Goal: Information Seeking & Learning: Learn about a topic

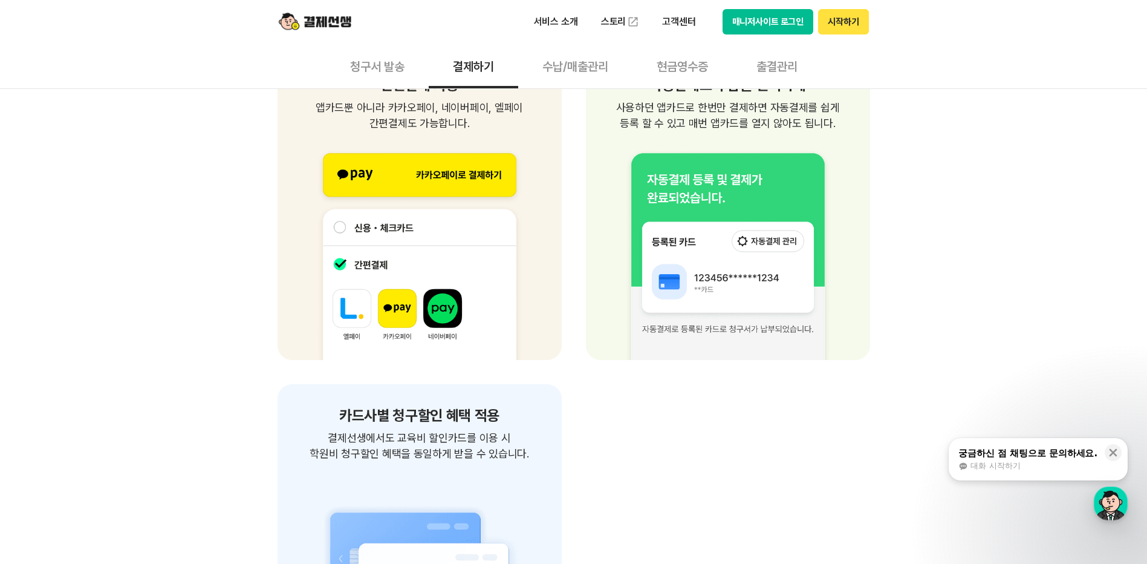
scroll to position [1632, 0]
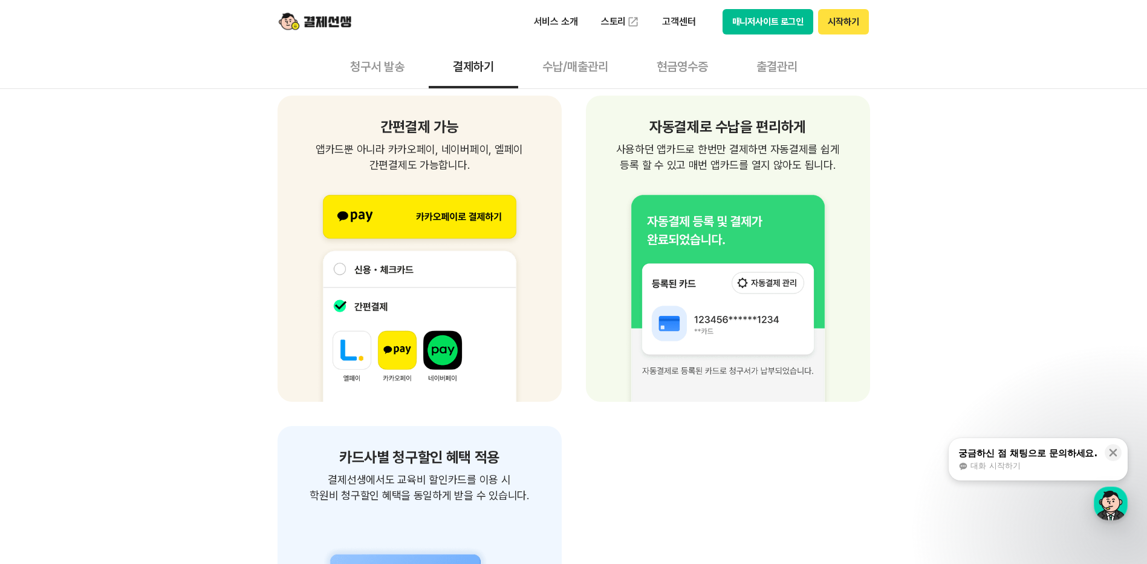
click at [999, 298] on div "제약없는 결제가능 장소/시간 제약없이 편리한 결제 청구서를 받은 고객은 별도의 앱 설치와 회원가입 없이 언제 어디서든 결제 가능합니다. 별도의…" at bounding box center [573, 145] width 1147 height 2840
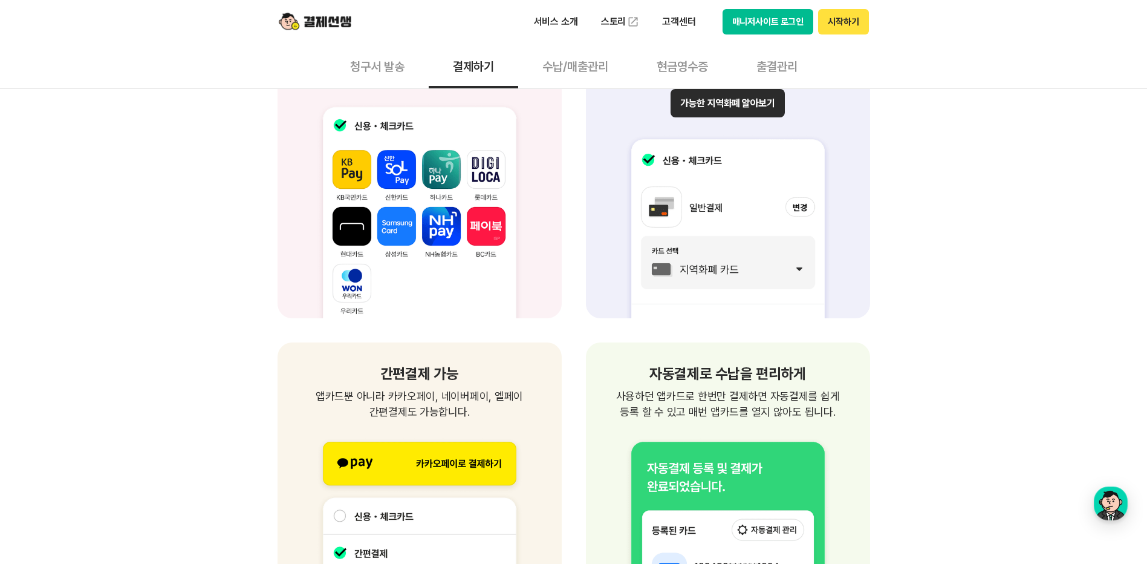
scroll to position [1143, 0]
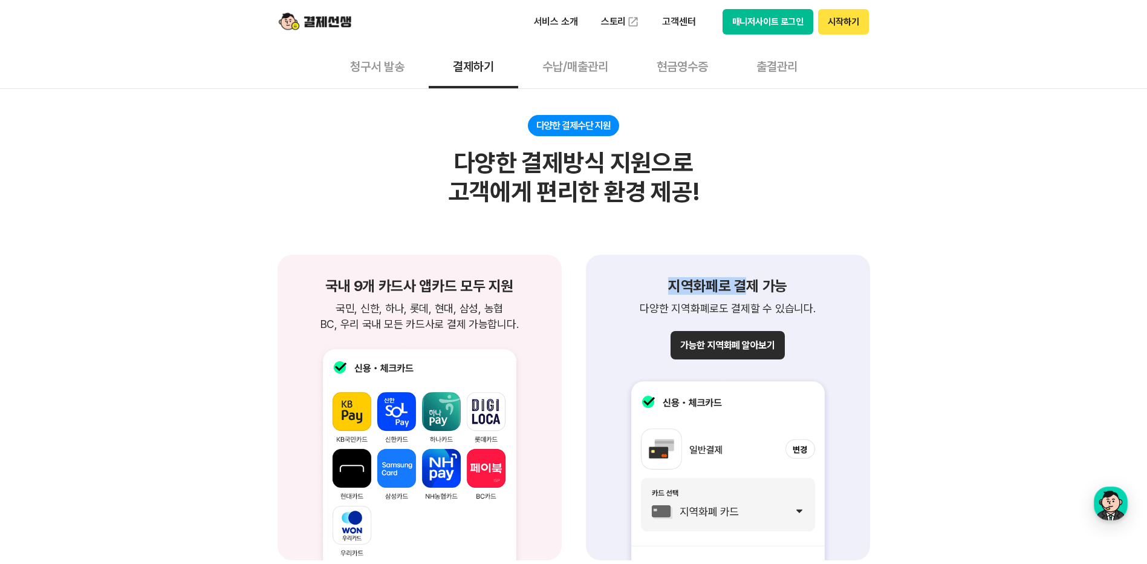
drag, startPoint x: 662, startPoint y: 284, endPoint x: 748, endPoint y: 288, distance: 86.0
click at [748, 288] on h1 "지역화페로 결제 가능" at bounding box center [728, 286] width 255 height 15
drag, startPoint x: 748, startPoint y: 288, endPoint x: 892, endPoint y: 278, distance: 144.9
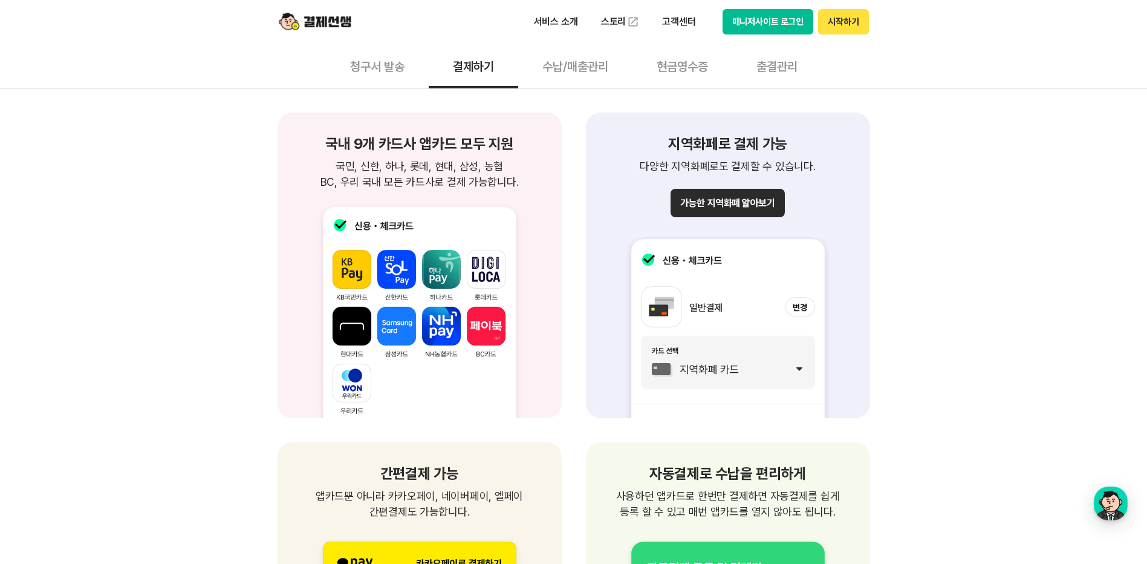
scroll to position [1264, 0]
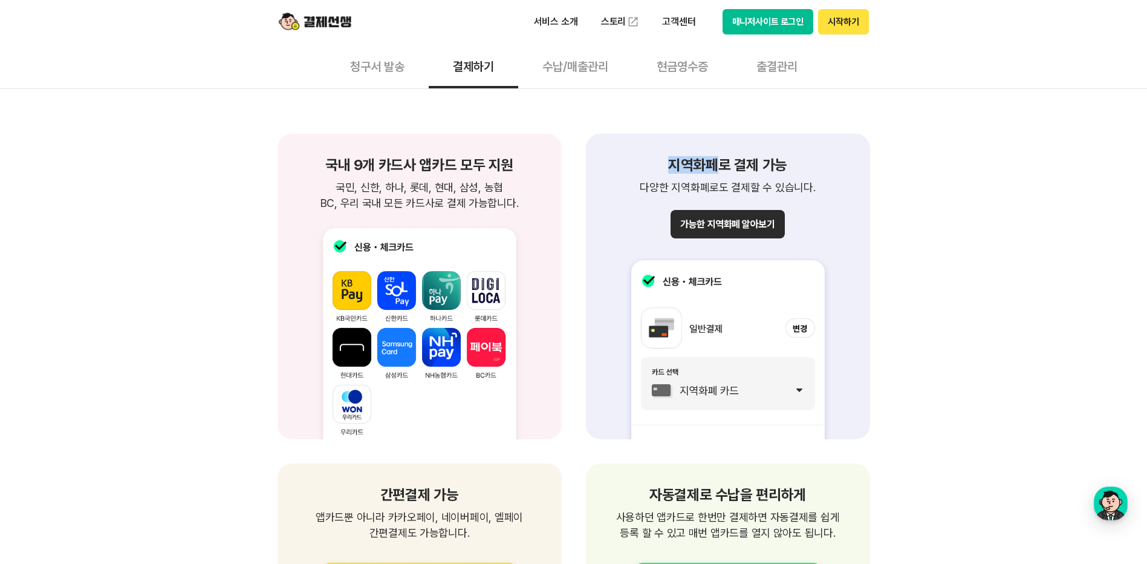
drag, startPoint x: 673, startPoint y: 168, endPoint x: 719, endPoint y: 167, distance: 45.4
click at [719, 167] on h1 "지역화페로 결제 가능" at bounding box center [728, 165] width 255 height 15
drag, startPoint x: 719, startPoint y: 167, endPoint x: 856, endPoint y: 225, distance: 149.1
click at [967, 211] on div "제약없는 결제가능 장소/시간 제약없이 편리한 결제 청구서를 받은 고객은 별도의 앱 설치와 회원가입 없이 언제 어디서든 결제 가능합니다. 별도의…" at bounding box center [573, 513] width 1147 height 2840
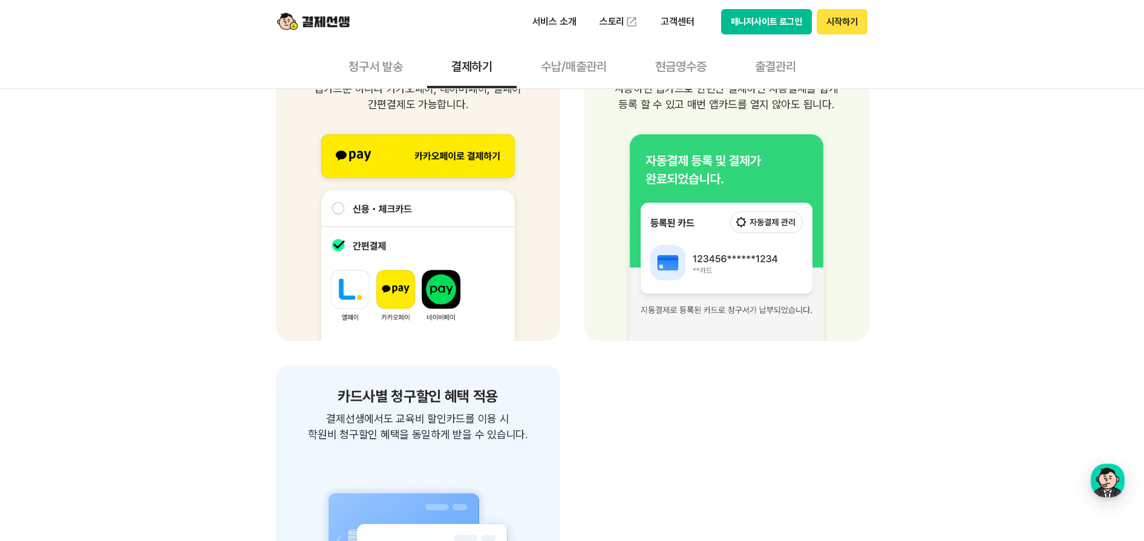
scroll to position [1567, 0]
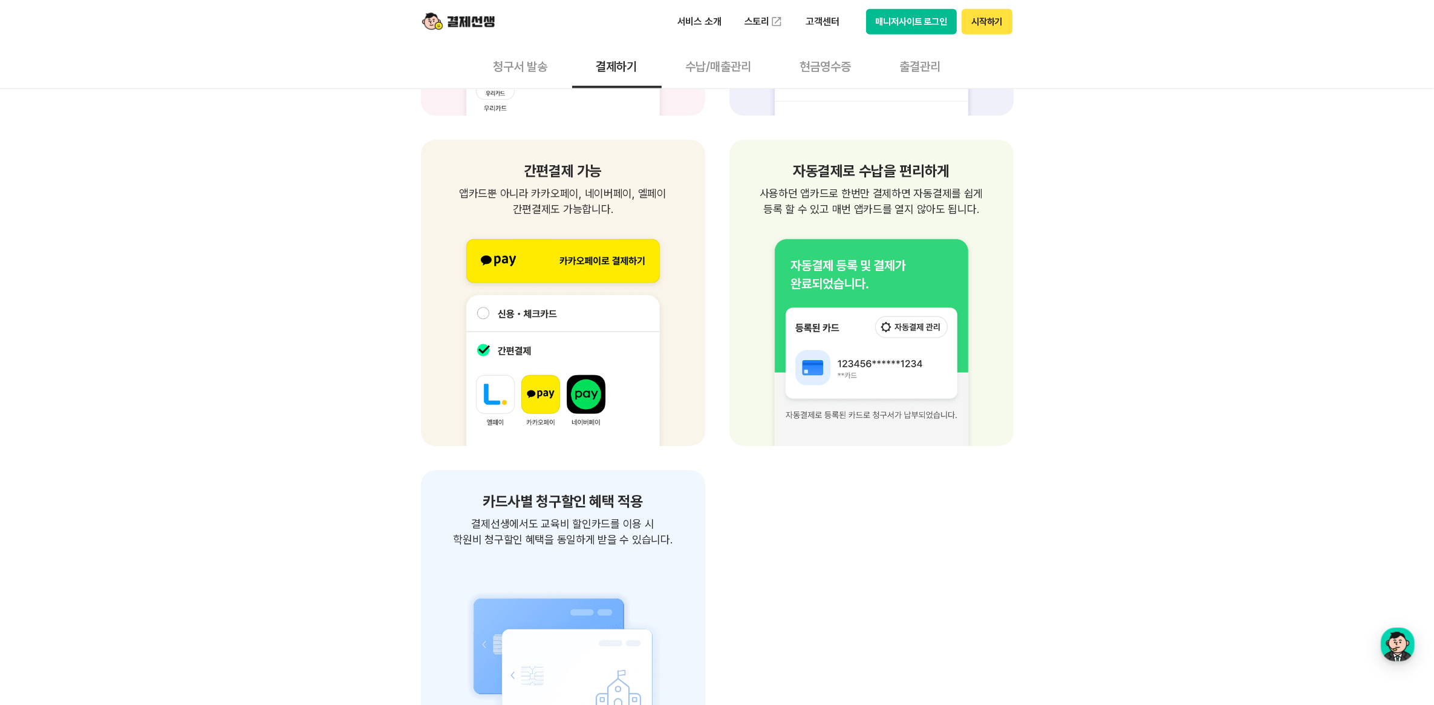
scroll to position [983, 0]
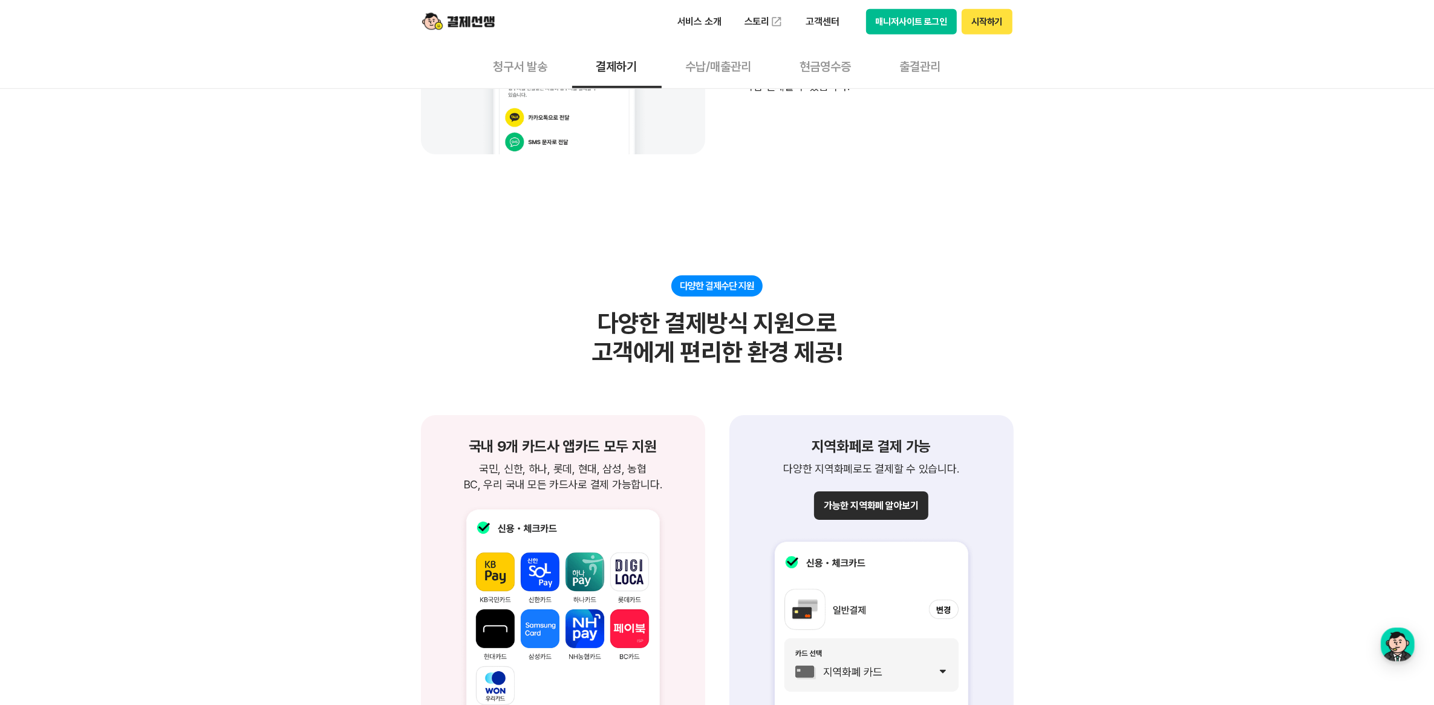
click at [534, 67] on button "청구서 발송" at bounding box center [520, 66] width 103 height 45
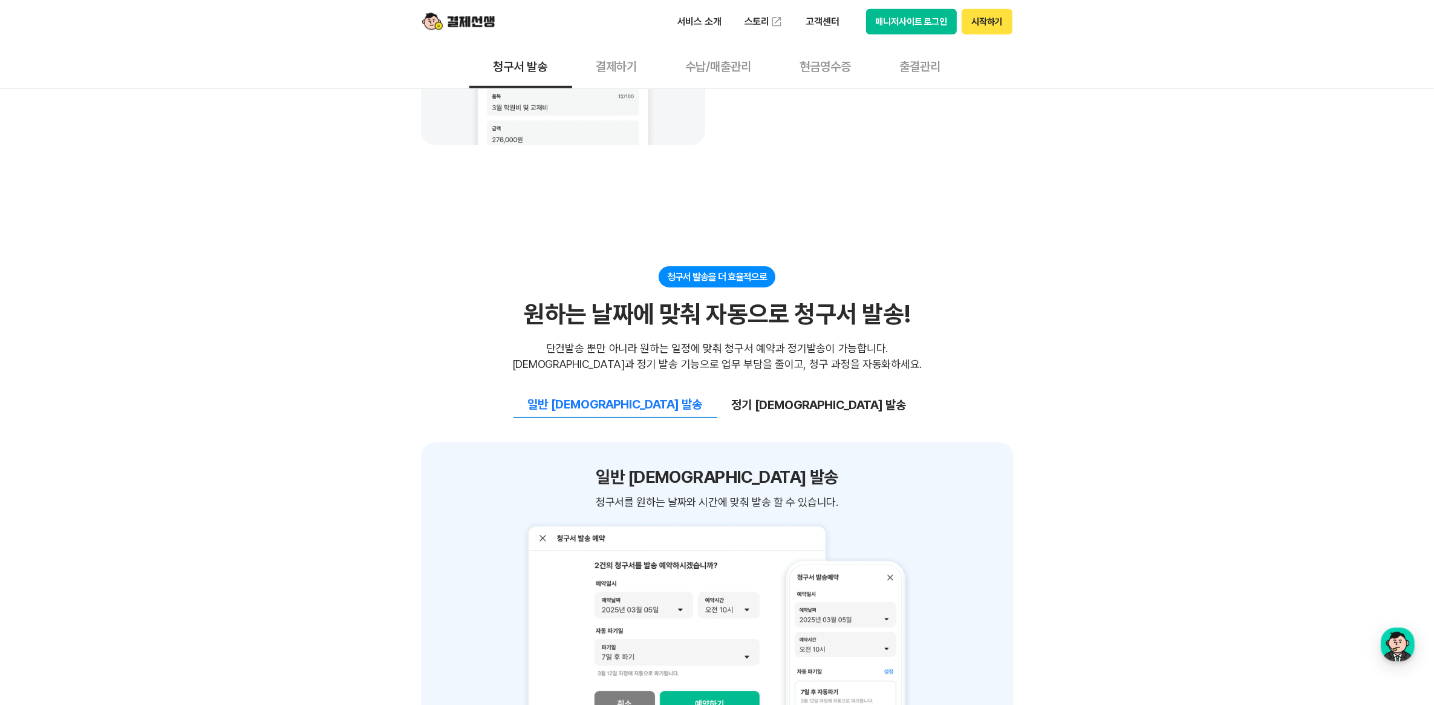
scroll to position [1210, 0]
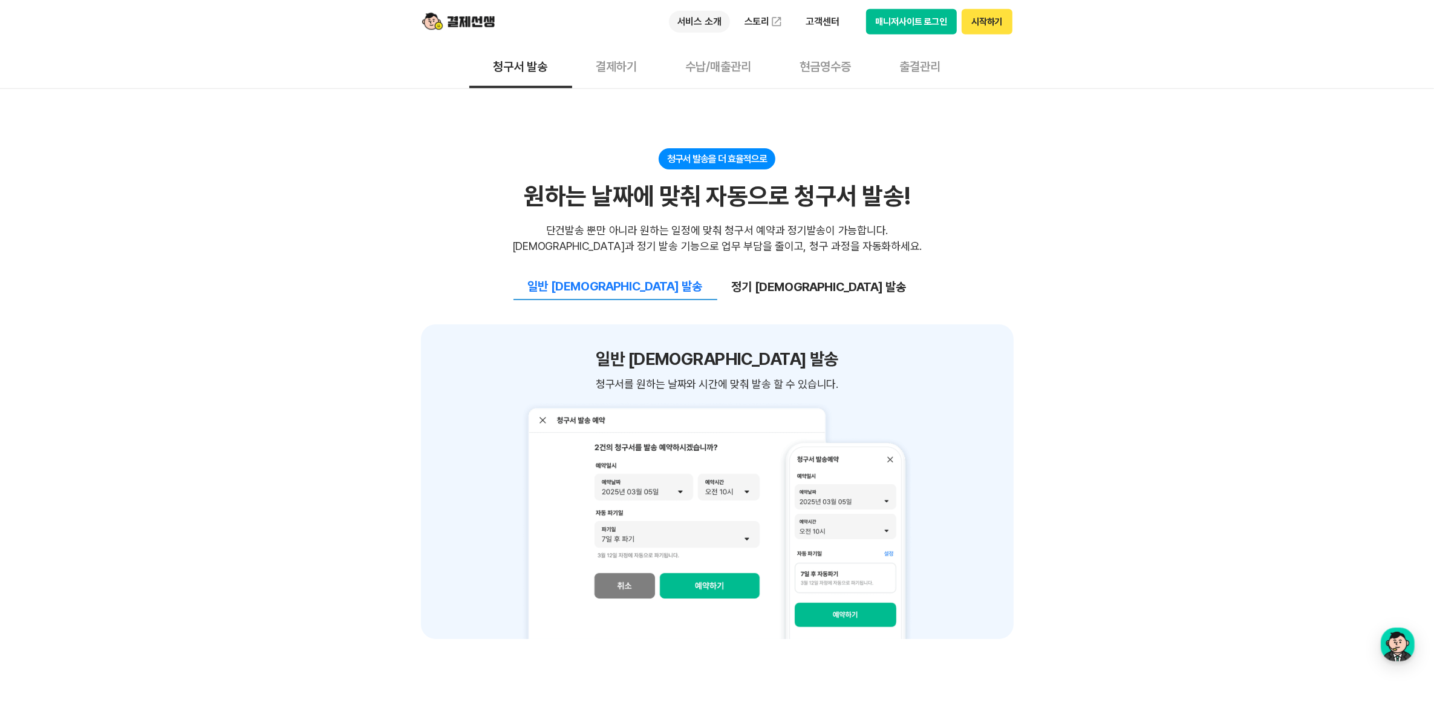
click at [723, 18] on p "서비스 소개" at bounding box center [699, 22] width 61 height 22
click at [473, 22] on img at bounding box center [458, 21] width 73 height 23
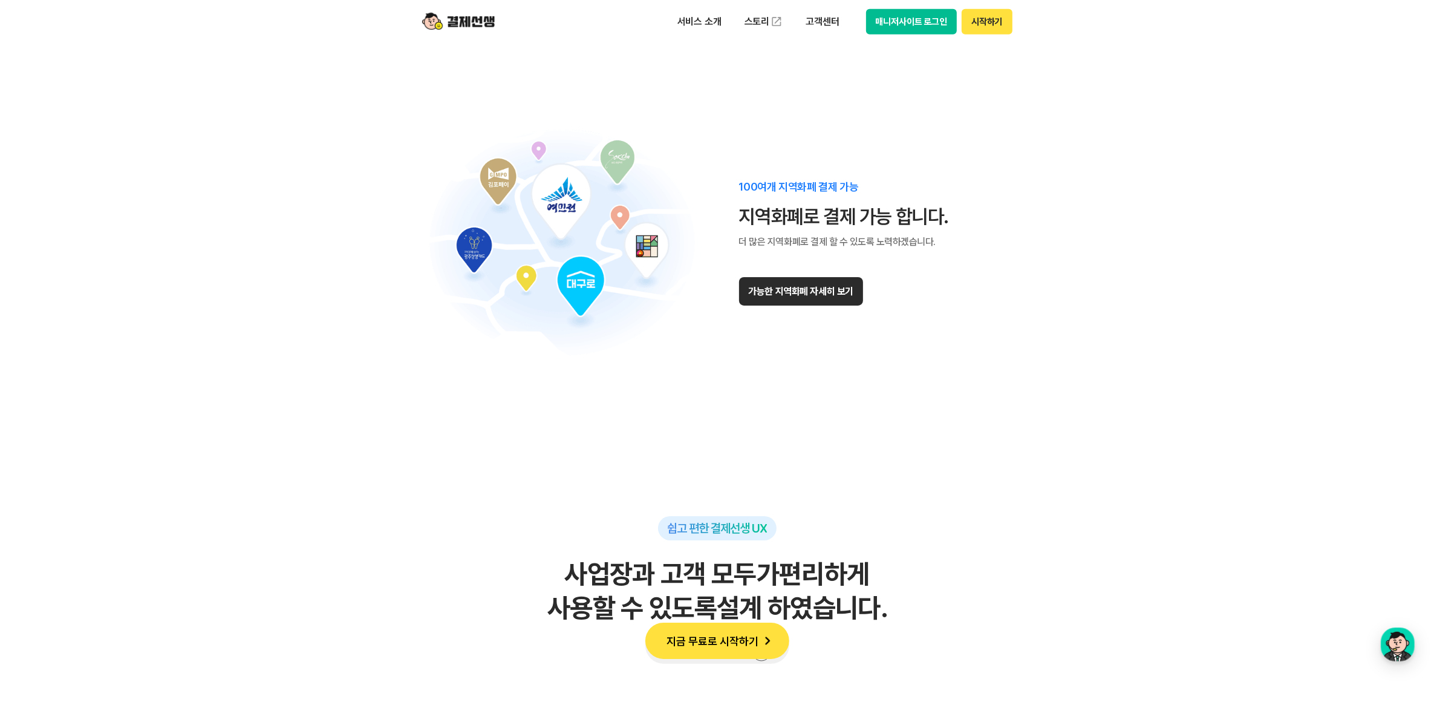
scroll to position [7410, 0]
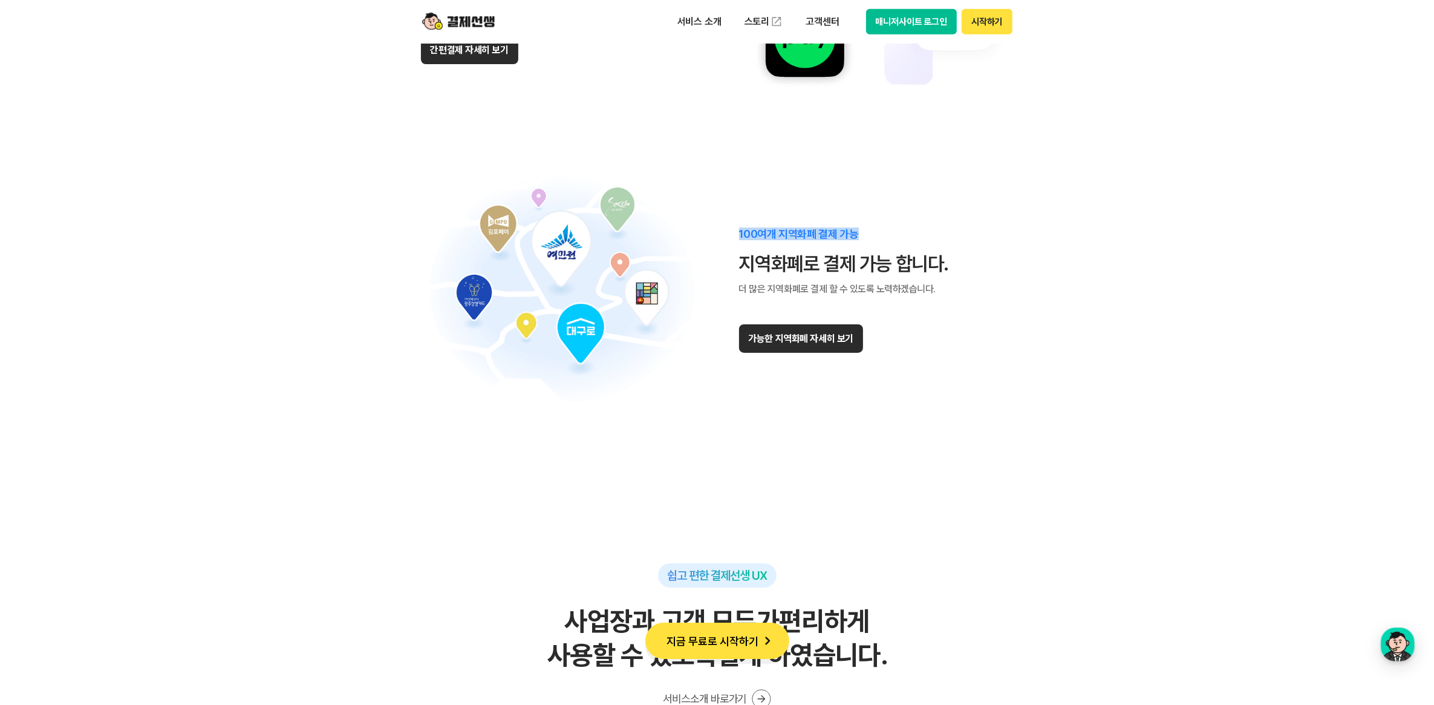
drag, startPoint x: 737, startPoint y: 223, endPoint x: 902, endPoint y: 224, distance: 165.7
click at [902, 224] on div "100여개 지역화폐 결제 가능 지역화폐로 결제 가능 합니다. 더 많은 지역화폐로 결제 할 수 있도록 노력하겠습니다. 가능한 지역화폐 자세히 보기" at bounding box center [717, 291] width 593 height 230
click at [754, 327] on button "가능한 지역화폐 자세히 보기" at bounding box center [801, 338] width 124 height 28
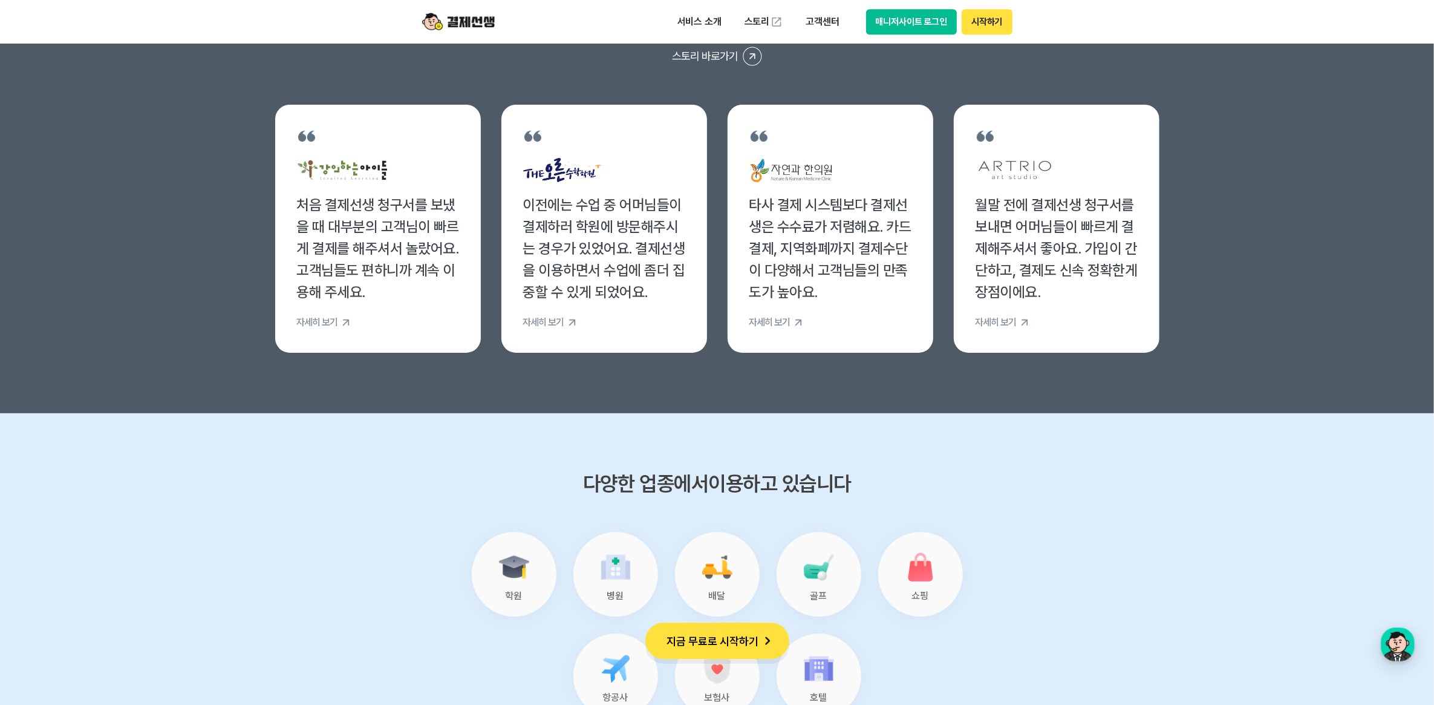
scroll to position [4385, 0]
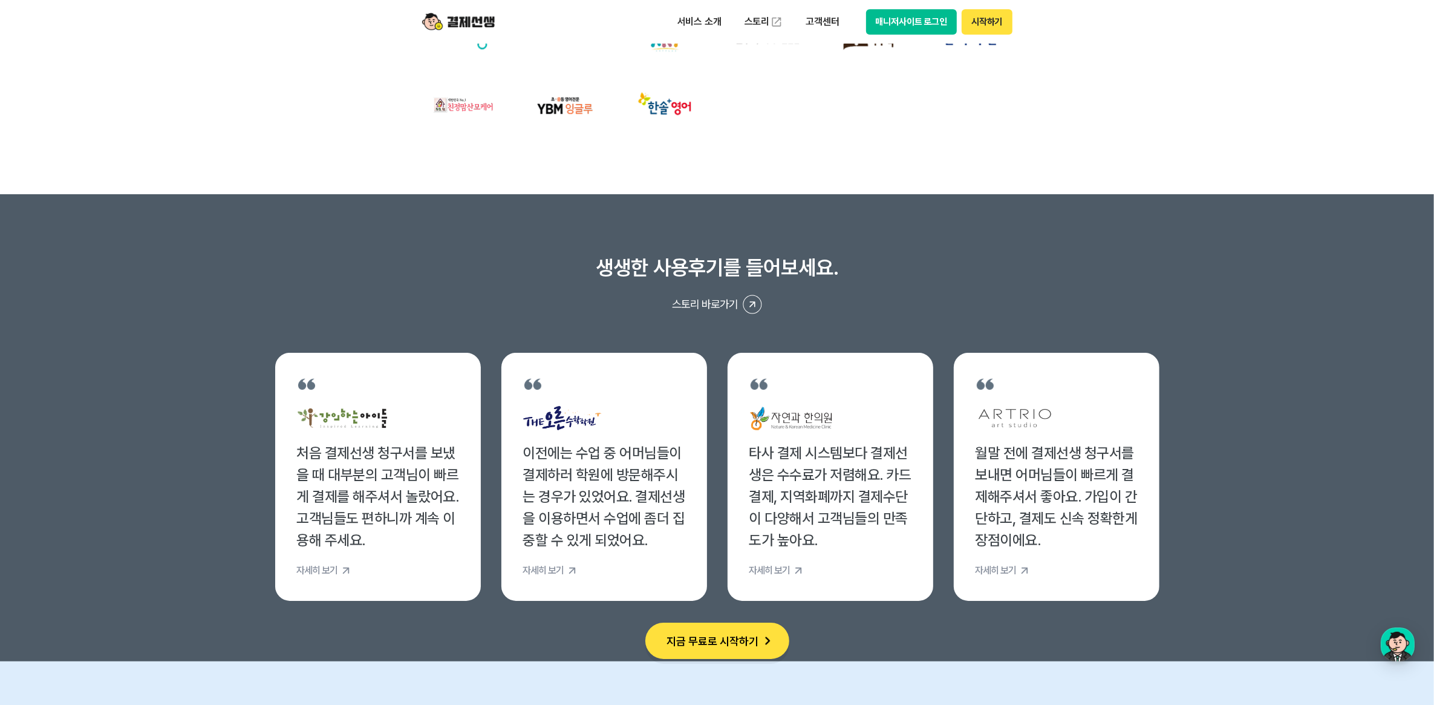
click at [460, 22] on img at bounding box center [458, 21] width 73 height 23
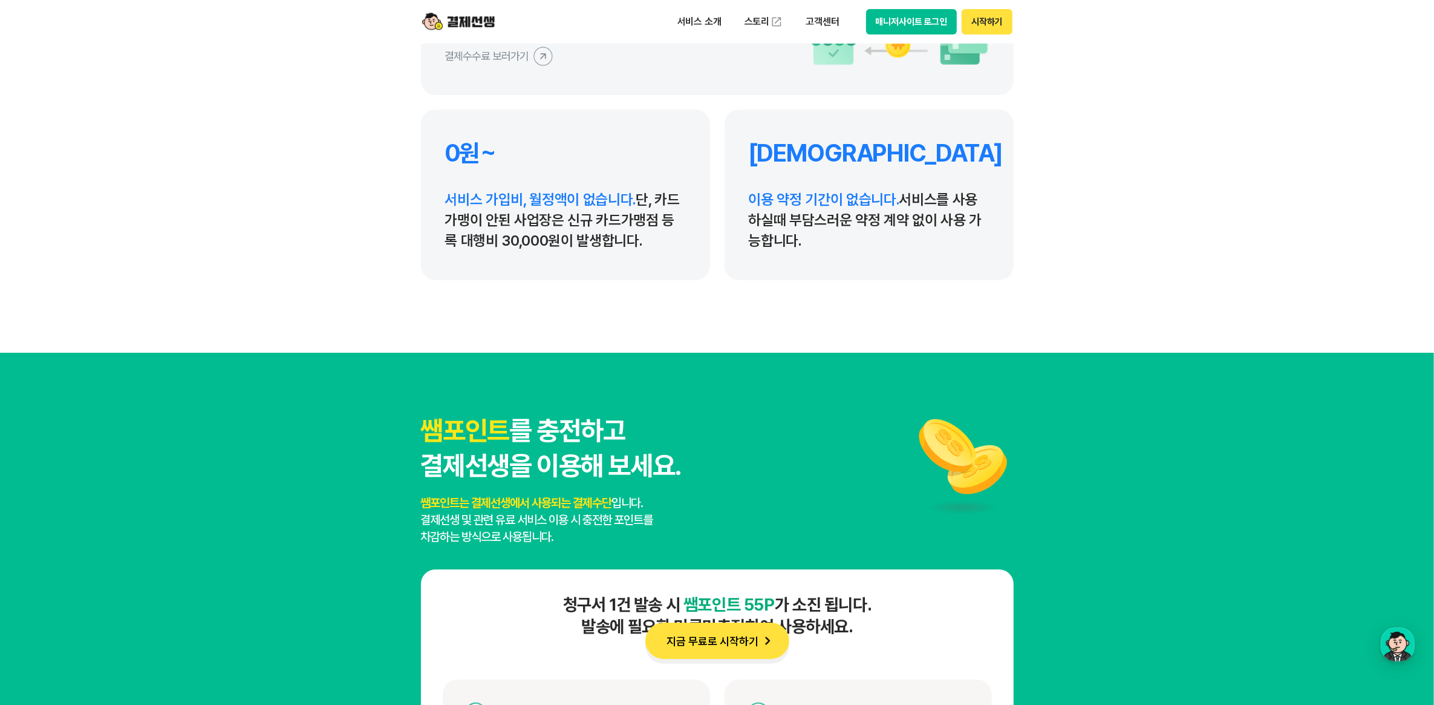
scroll to position [5973, 0]
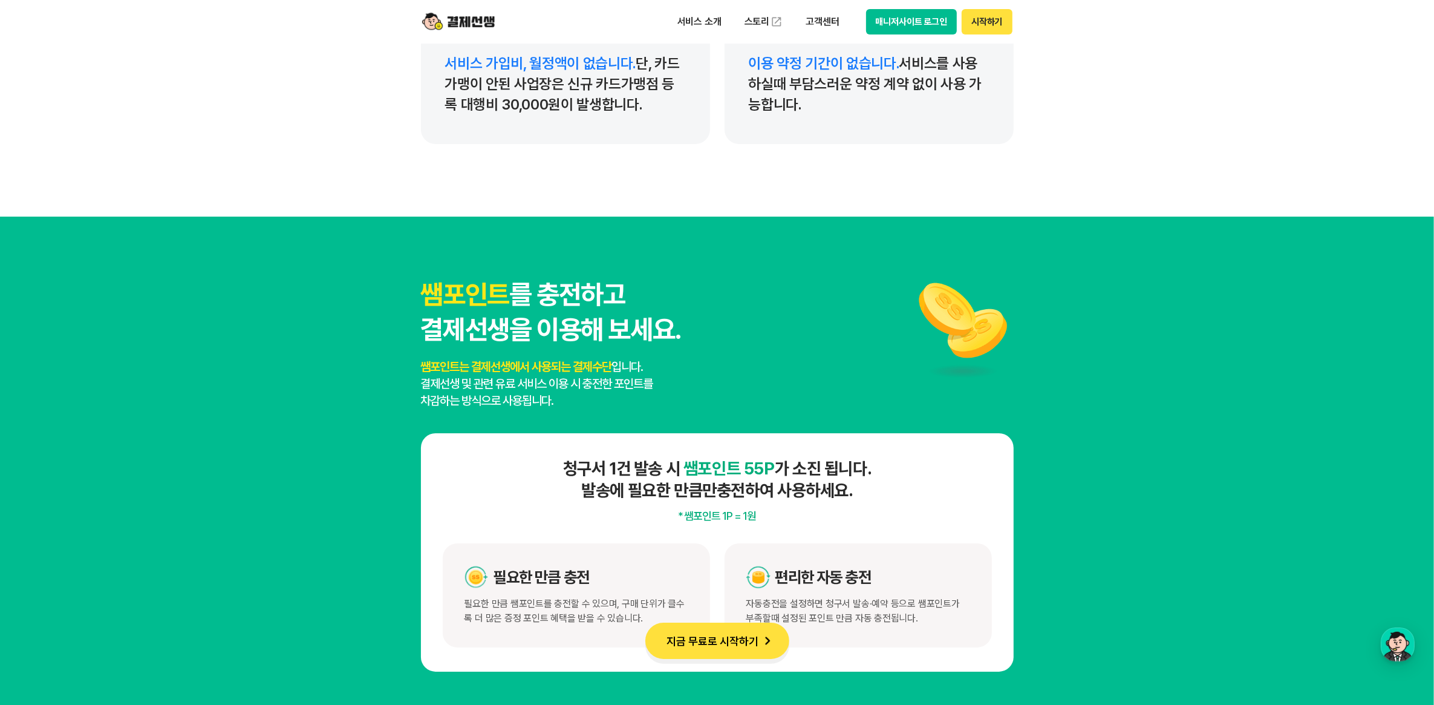
click at [1214, 364] on section "쌤포인트 를 충전하고 결제선생을 이용해 보세요. 쌤포인트는 결제선생에서 사용되는 결제수단 입니다. 결제선생 및 관련 유료 서비스 이용 시 충전…" at bounding box center [717, 474] width 1434 height 515
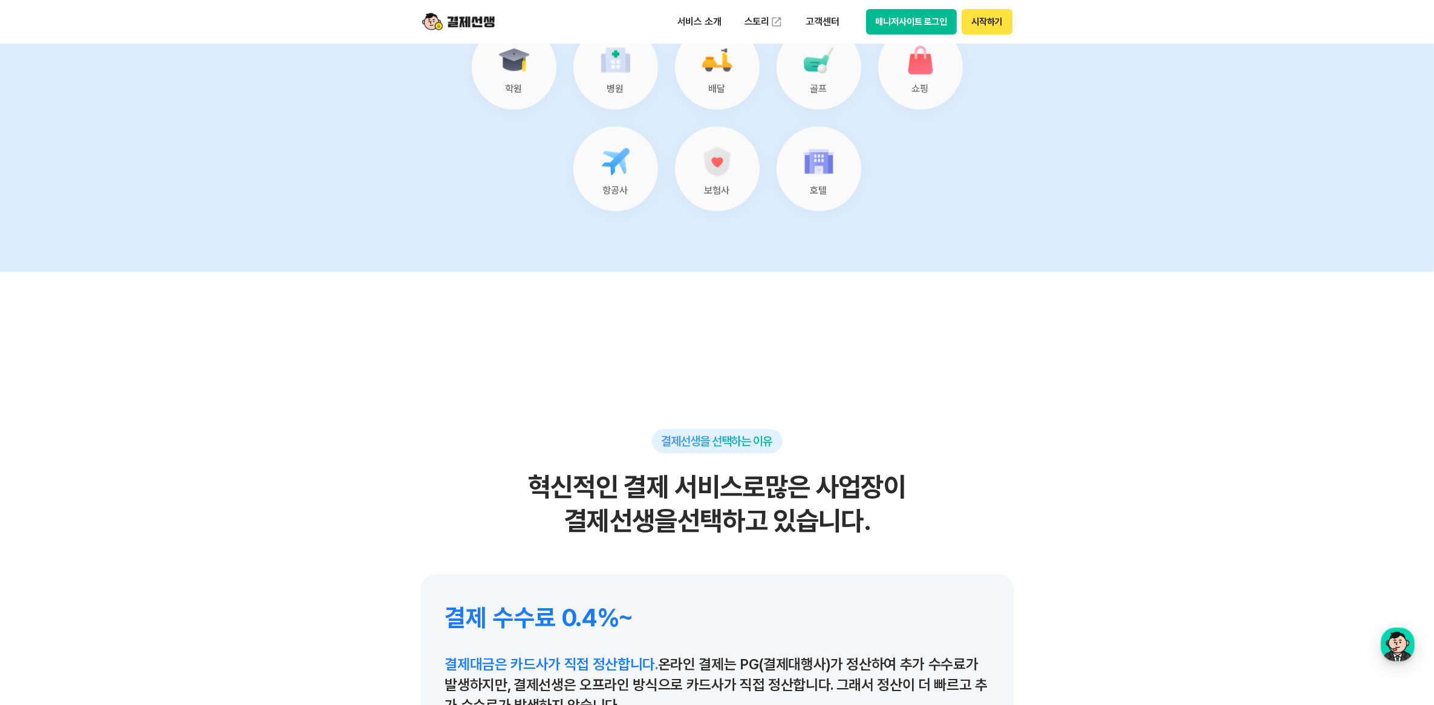
scroll to position [7107, 0]
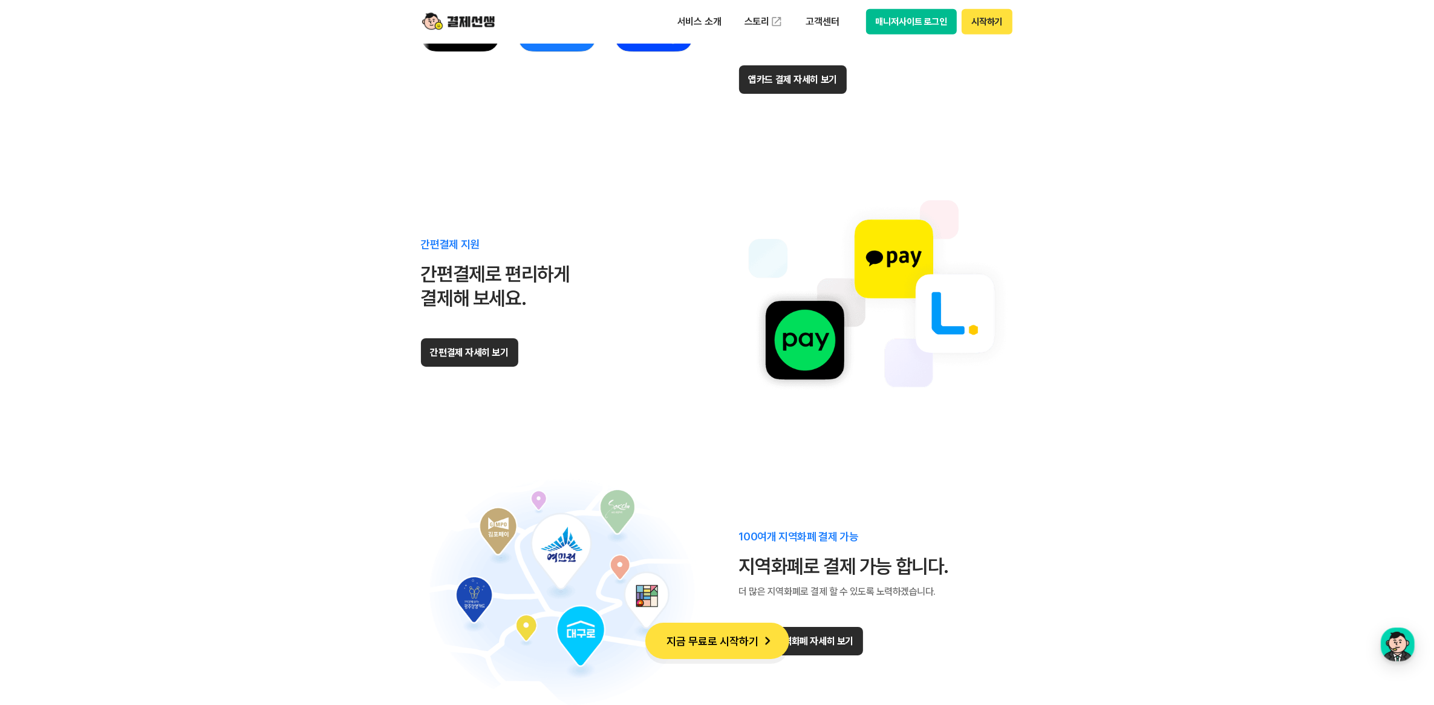
click at [1199, 365] on section "다양한 결제수단 지원 다양한 결제수단으로 편리하게 결제가능 합니다. 모든 앱카드 결제 가능 국내 9개 모든 앱카드로 결제가 가능합니다. 일반결…" at bounding box center [717, 232] width 1434 height 1268
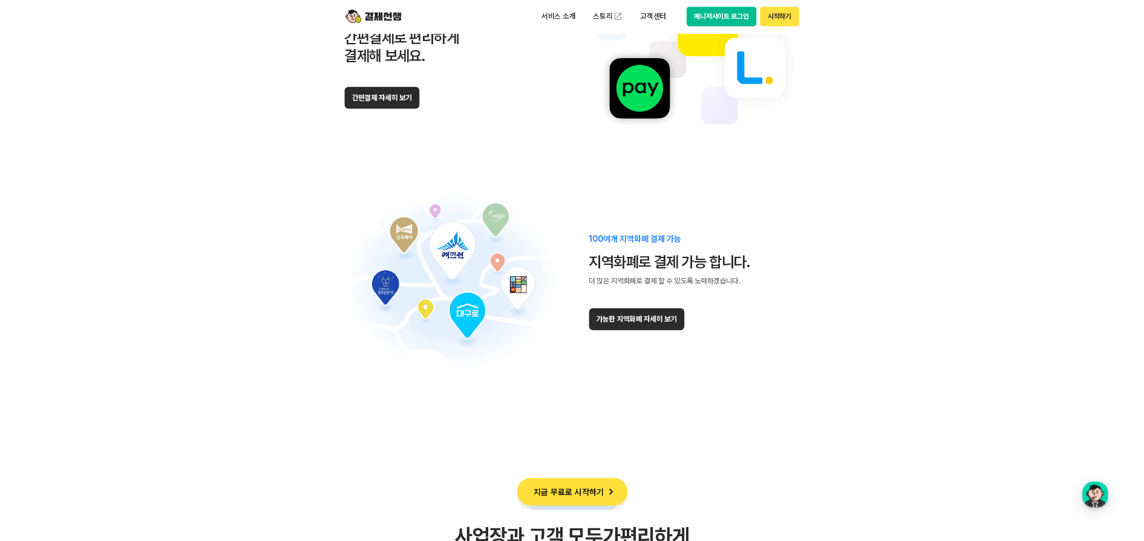
scroll to position [7334, 0]
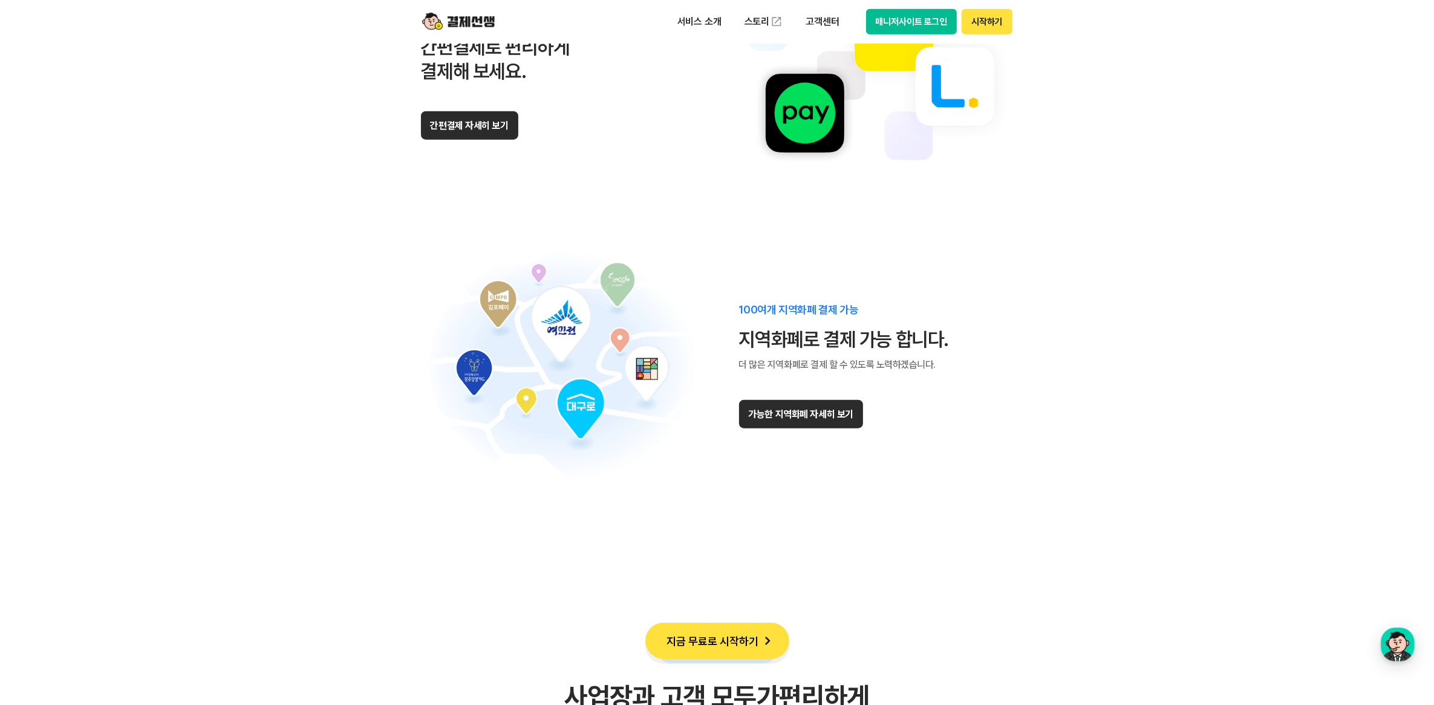
click at [799, 402] on button "가능한 지역화폐 자세히 보기" at bounding box center [801, 414] width 124 height 28
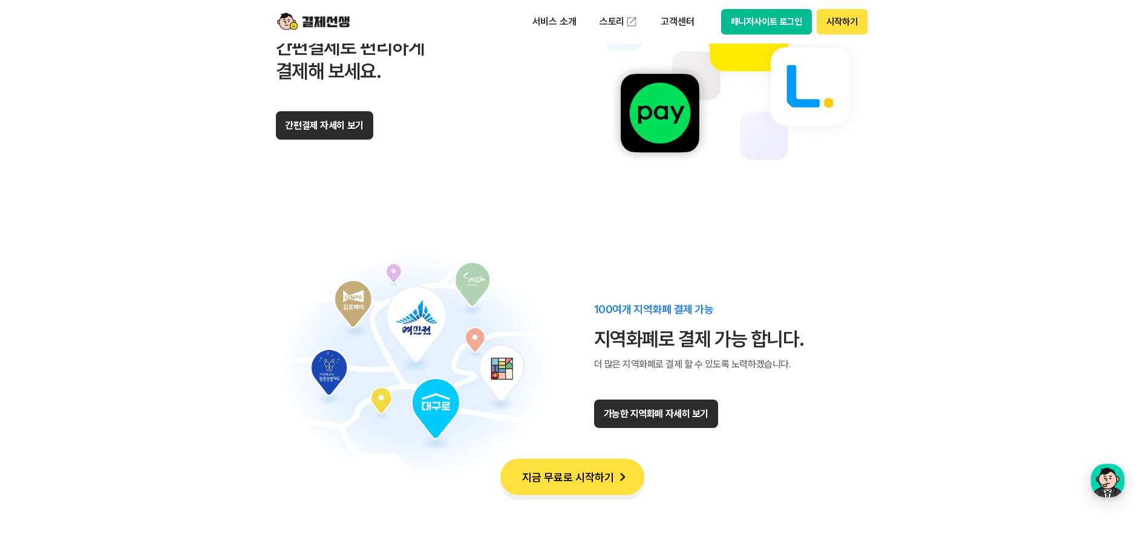
click at [916, 249] on section "다양한 결제수단 지원 다양한 결제수단으로 편리하게 결제가능 합니다. 모든 앱카드 결제 가능 국내 9개 모든 앱카드로 결제가 가능합니다. 일반결…" at bounding box center [572, 5] width 1144 height 1268
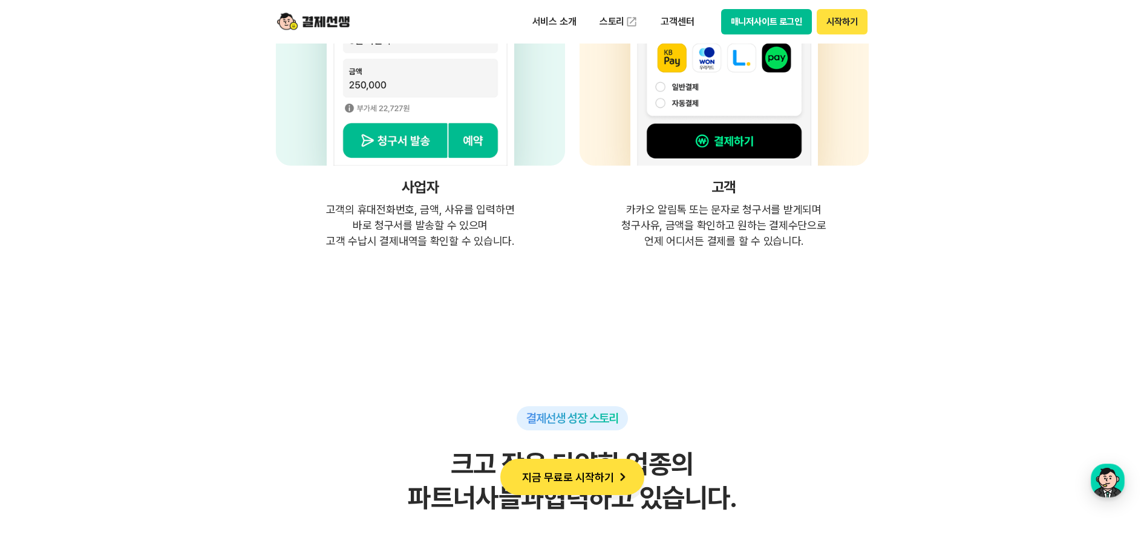
scroll to position [3251, 0]
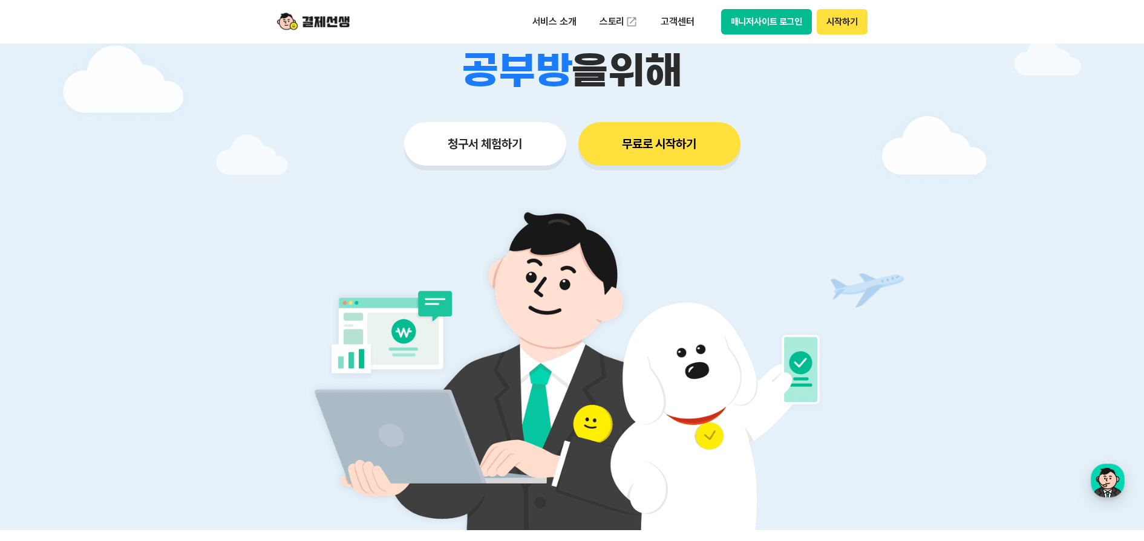
scroll to position [0, 0]
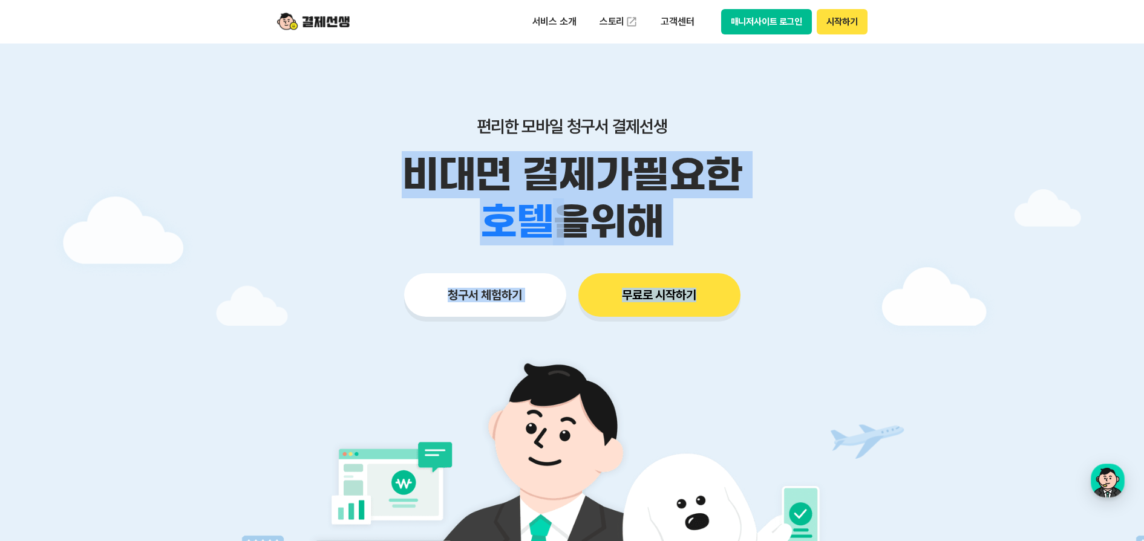
drag, startPoint x: 622, startPoint y: 201, endPoint x: 816, endPoint y: 266, distance: 204.7
click at [816, 266] on div "편리한 모바일 청구서 결제선생 비대면 결제가 필요한 학원 공부방 호텔 쇼핑몰 병원 배달 보험사 항공사 골프장 을 위해 청구서 체험하기 무료로 …" at bounding box center [572, 193] width 619 height 299
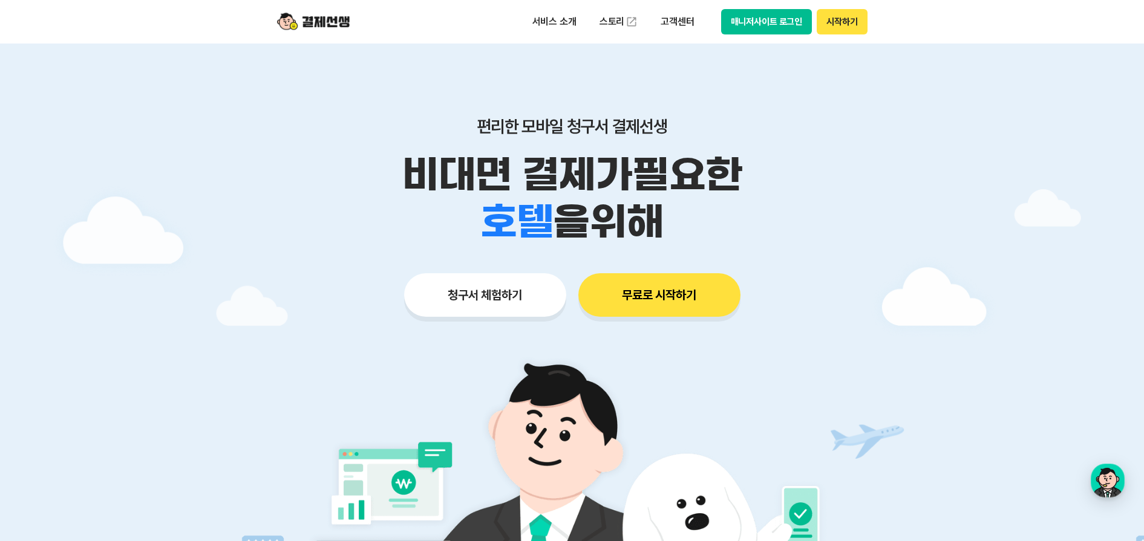
drag, startPoint x: 816, startPoint y: 266, endPoint x: 943, endPoint y: 233, distance: 131.0
click at [948, 233] on div at bounding box center [572, 363] width 1144 height 638
drag, startPoint x: 406, startPoint y: 171, endPoint x: 764, endPoint y: 217, distance: 360.3
click at [764, 217] on div "비대면 결제가 필요한 학원 공부방 호텔 쇼핑몰 병원 배달 보험사 항공사 골프장 을 위해" at bounding box center [572, 198] width 619 height 94
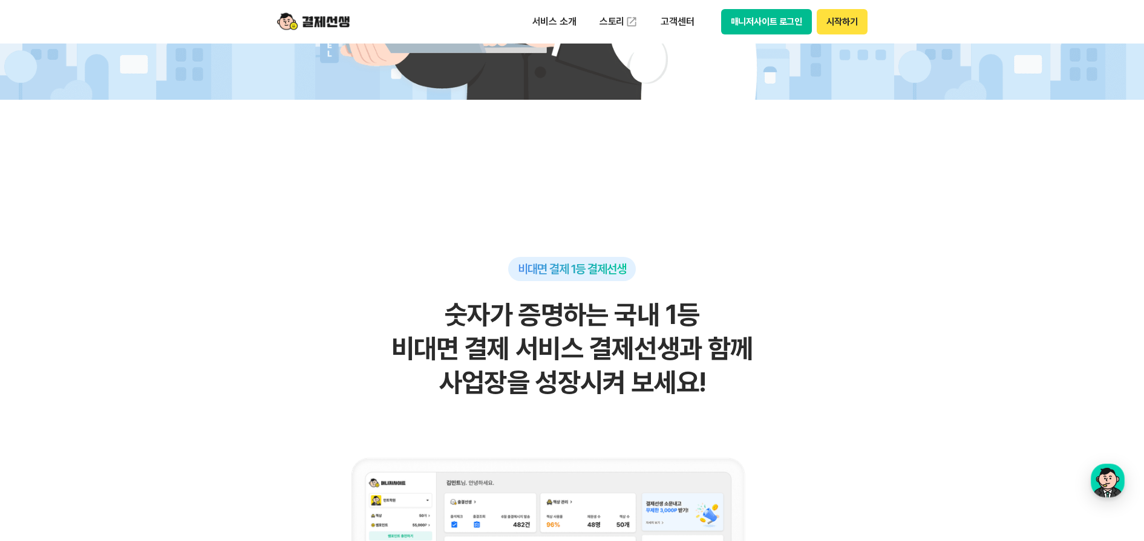
scroll to position [756, 0]
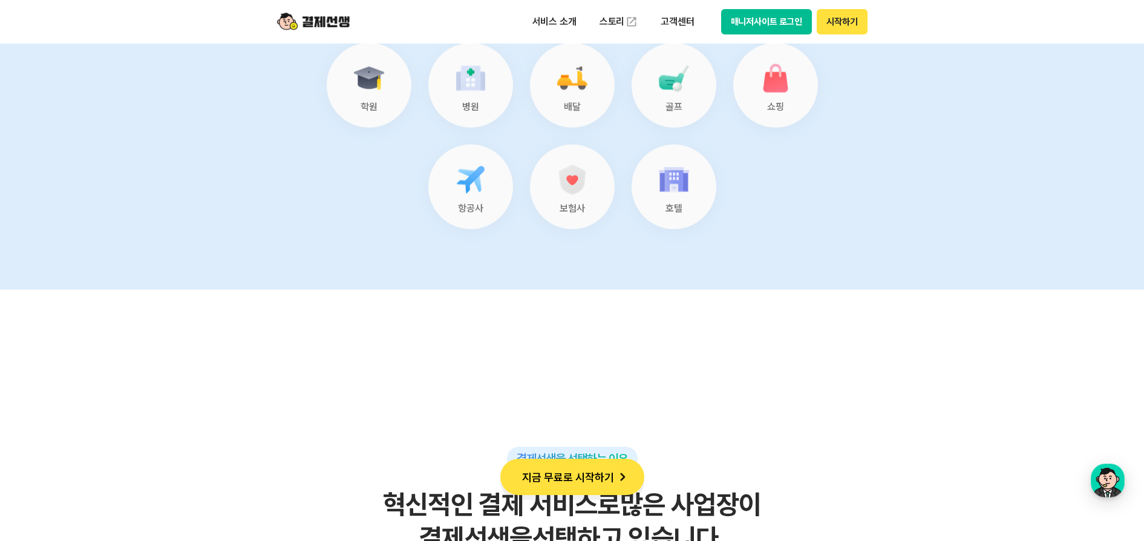
scroll to position [0, 0]
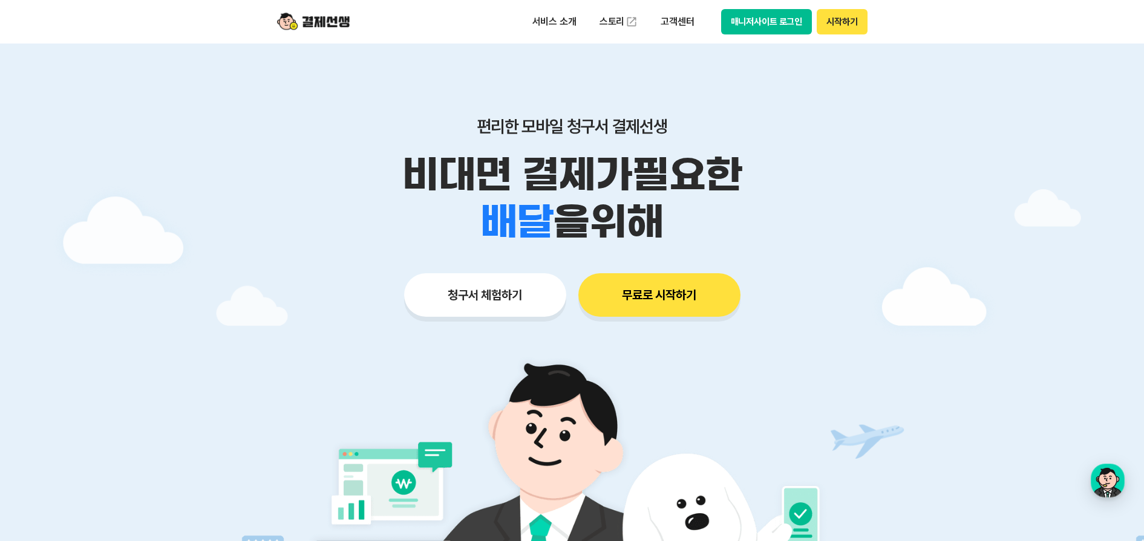
drag, startPoint x: 989, startPoint y: 391, endPoint x: 812, endPoint y: 151, distance: 298.0
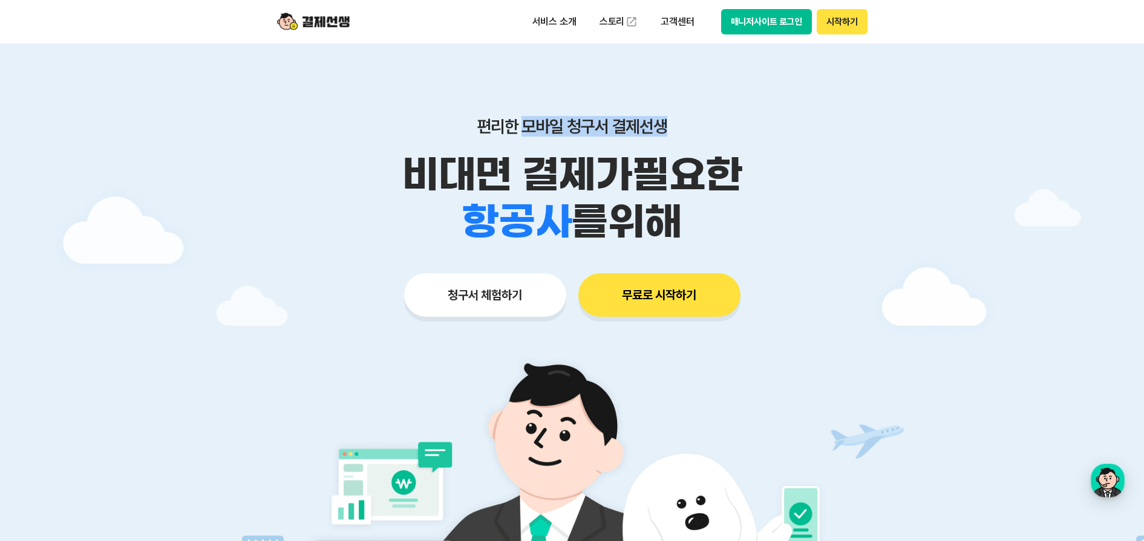
drag, startPoint x: 527, startPoint y: 129, endPoint x: 672, endPoint y: 130, distance: 145.2
click at [672, 130] on p "편리한 모바일 청구서 결제선생" at bounding box center [572, 126] width 619 height 21
